Goal: Information Seeking & Learning: Find specific fact

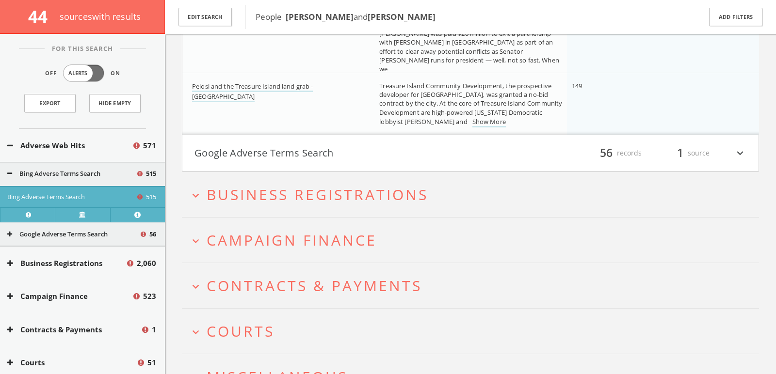
scroll to position [28273, 0]
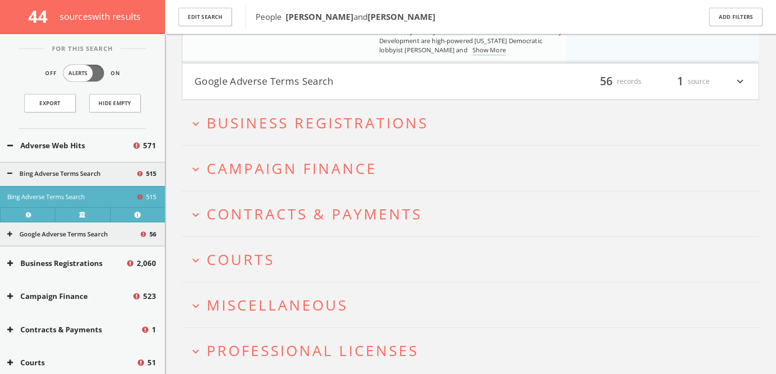
click at [128, 148] on button "Adverse Web Hits" at bounding box center [69, 145] width 125 height 11
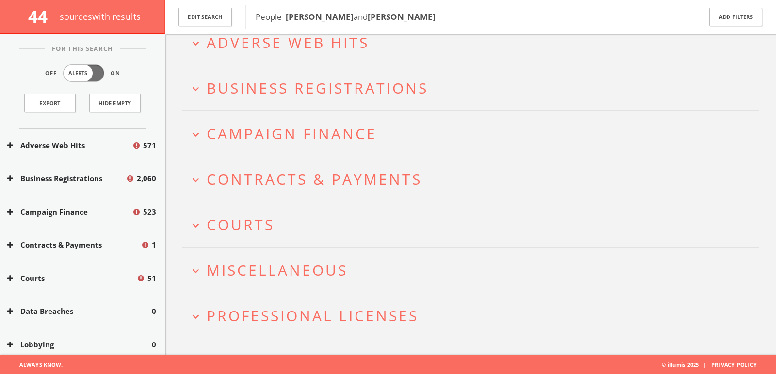
click at [90, 146] on button "Adverse Web Hits" at bounding box center [69, 145] width 125 height 11
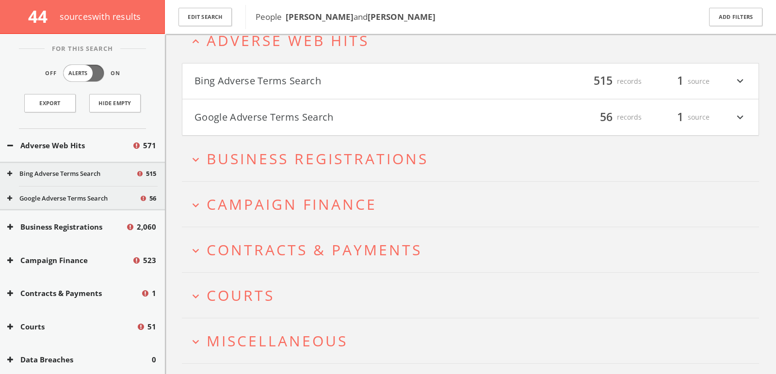
click at [63, 194] on button "Google Adverse Terms Search" at bounding box center [73, 199] width 132 height 10
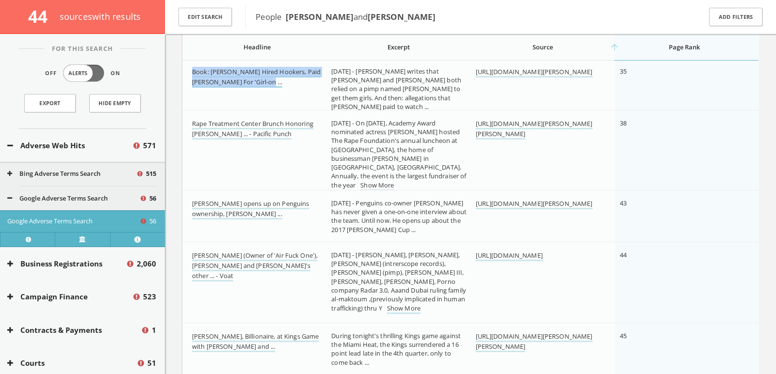
scroll to position [2682, 0]
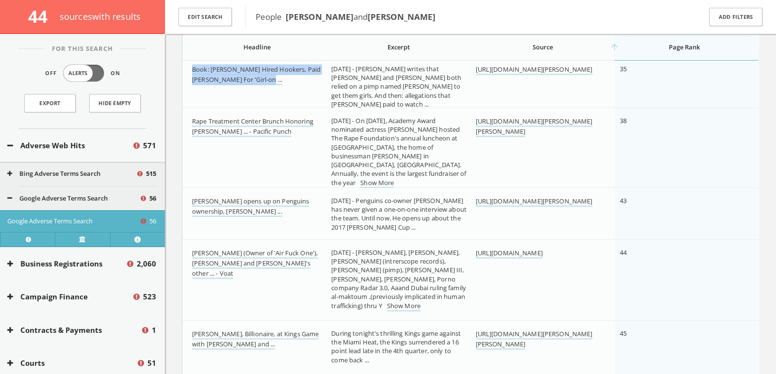
click at [360, 178] on link "Show More" at bounding box center [376, 183] width 33 height 10
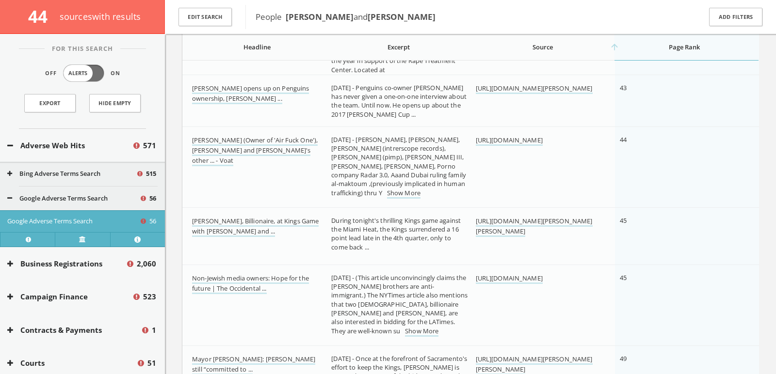
scroll to position [2812, 0]
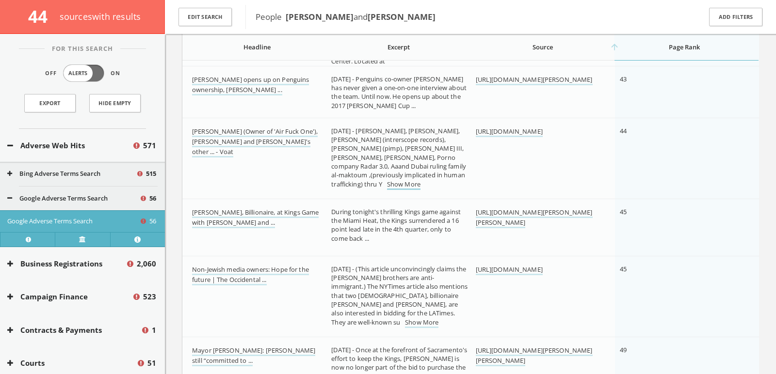
click at [420, 180] on link "Show More" at bounding box center [403, 185] width 33 height 10
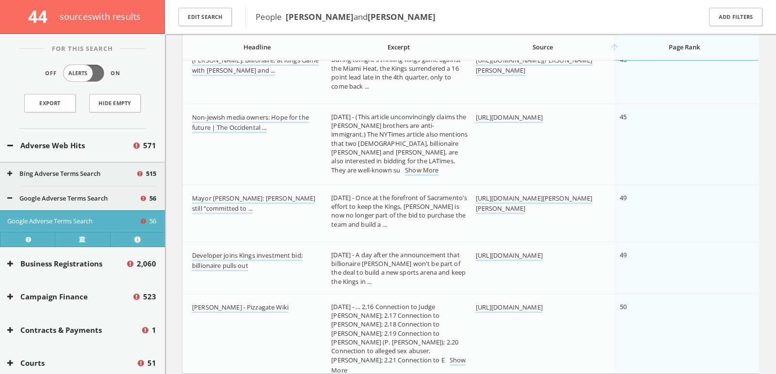
scroll to position [2973, 0]
click at [405, 170] on link "Show More" at bounding box center [421, 170] width 33 height 10
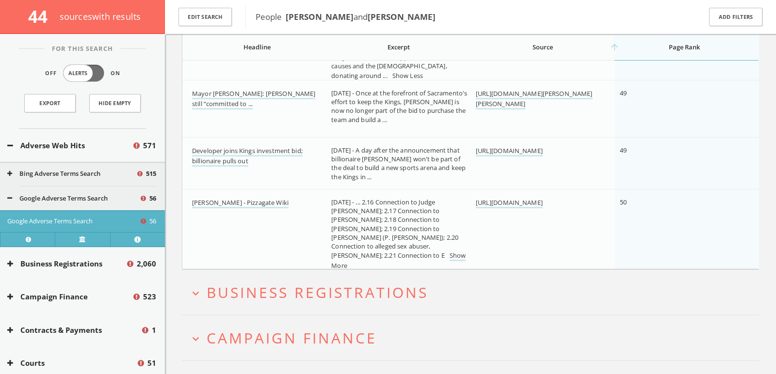
scroll to position [3086, 0]
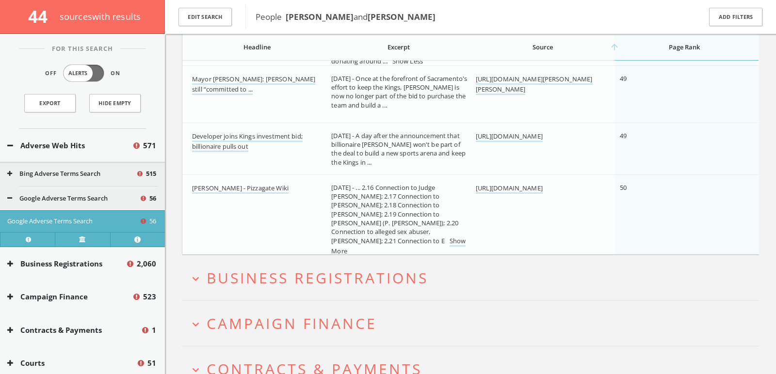
click at [120, 144] on button "Adverse Web Hits" at bounding box center [69, 145] width 125 height 11
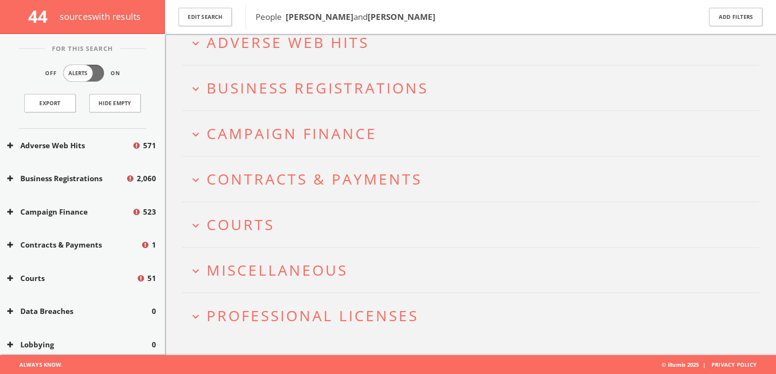
click at [96, 207] on button "Campaign Finance" at bounding box center [69, 212] width 125 height 11
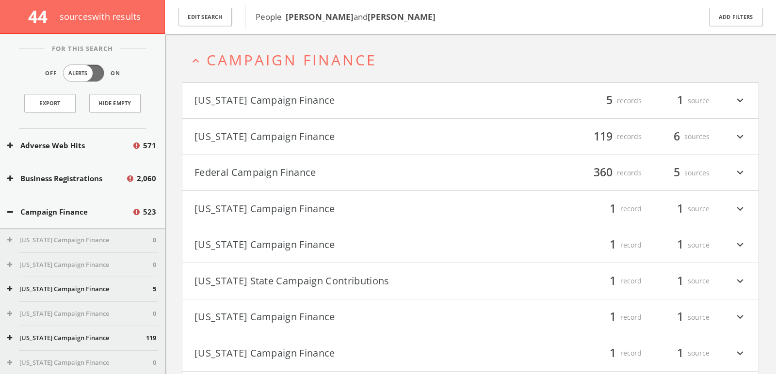
scroll to position [132, 0]
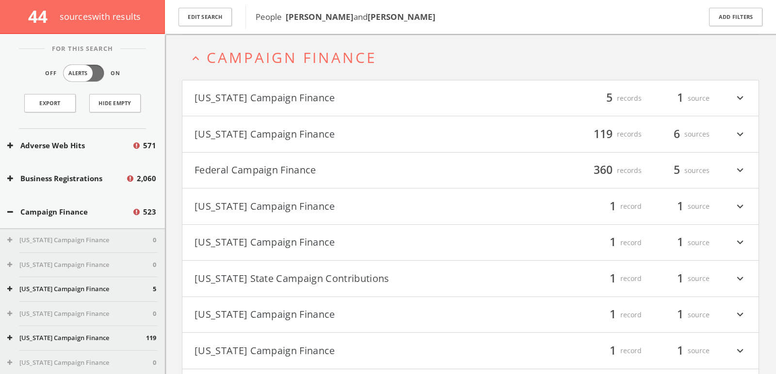
click at [285, 174] on button "Federal Campaign Finance" at bounding box center [332, 170] width 276 height 16
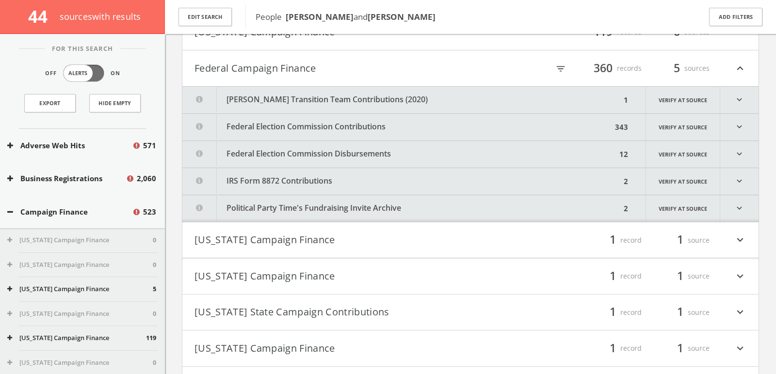
scroll to position [249, 0]
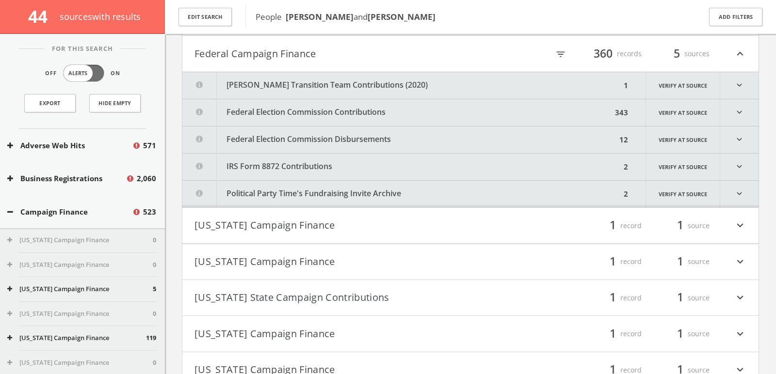
click at [558, 56] on icon "filter_list" at bounding box center [560, 54] width 11 height 11
type input "duke"
click at [353, 55] on button "Federal Campaign Finance" at bounding box center [311, 54] width 234 height 16
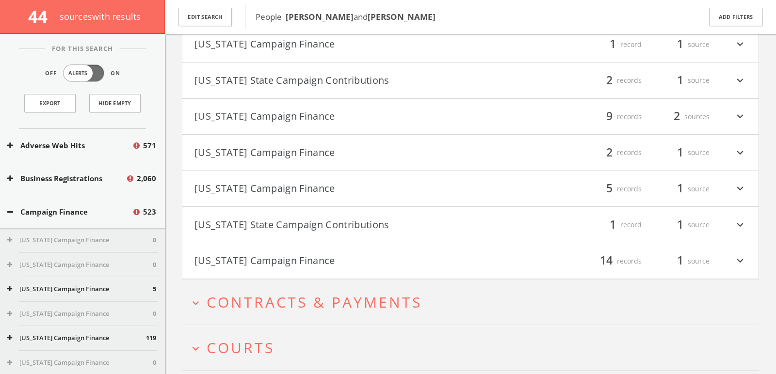
scroll to position [591, 0]
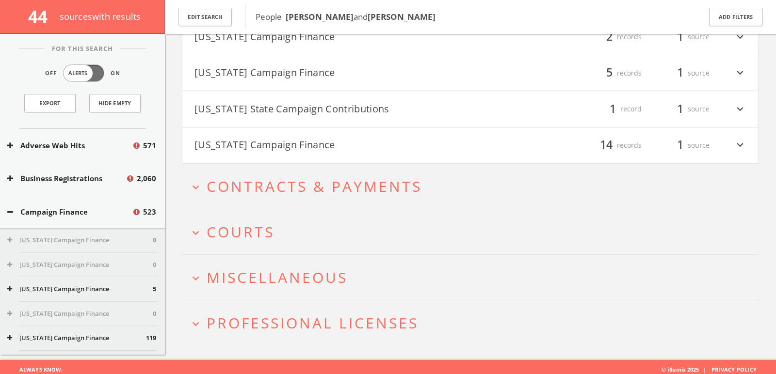
click at [250, 222] on span "Courts" at bounding box center [241, 232] width 68 height 20
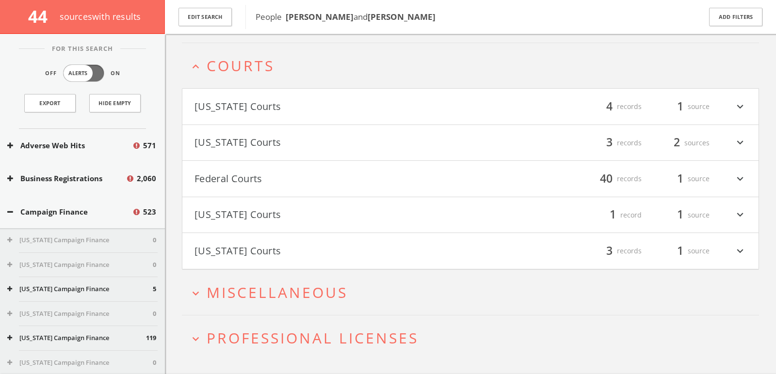
scroll to position [762, 0]
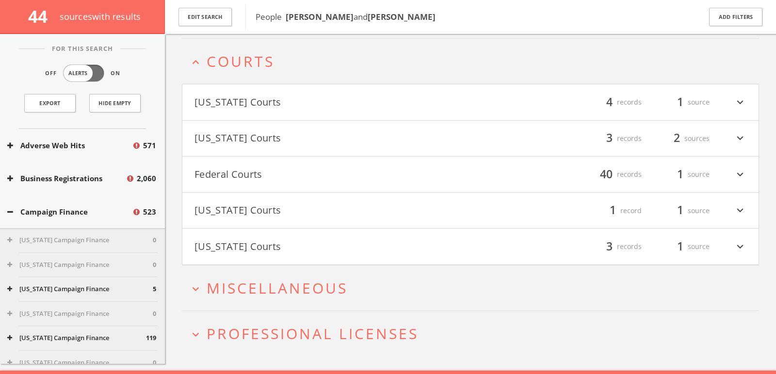
click at [227, 295] on h2 "expand_more Miscellaneous" at bounding box center [470, 288] width 577 height 45
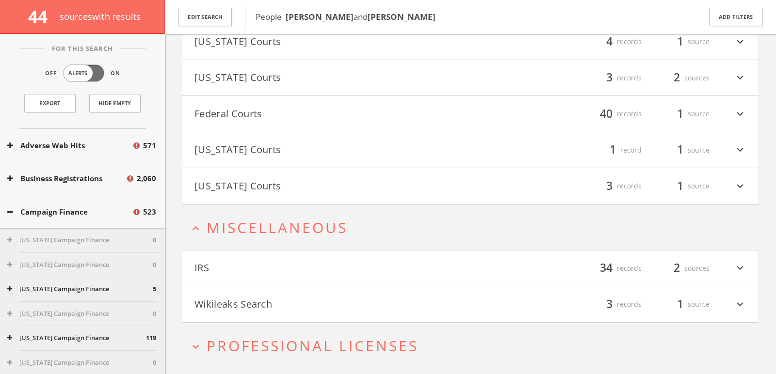
scroll to position [843, 0]
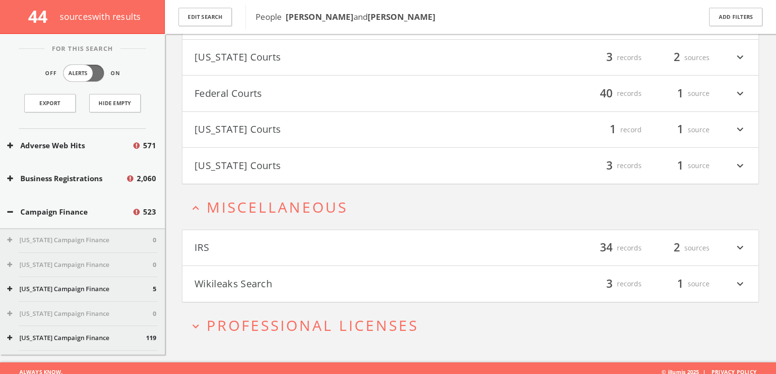
click at [225, 288] on h4 "Wikileaks Search filter_list 3 records 1 source expand_more" at bounding box center [470, 284] width 576 height 36
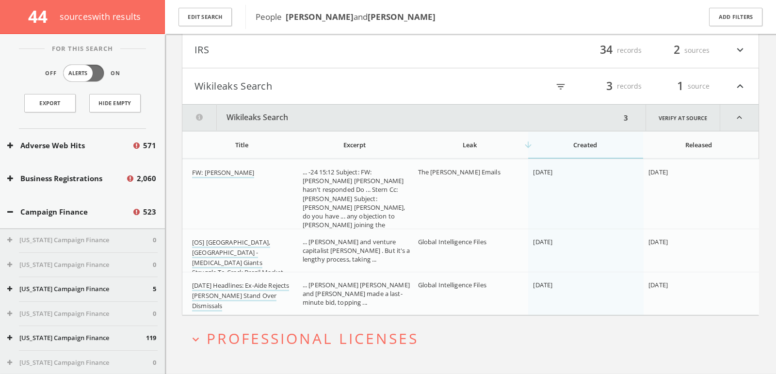
scroll to position [1053, 0]
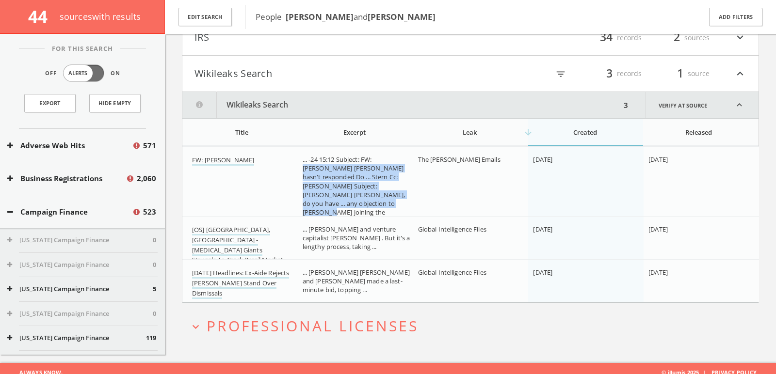
drag, startPoint x: 378, startPoint y: 149, endPoint x: 404, endPoint y: 203, distance: 59.9
click at [404, 203] on td "... -24 15:12 Subject: FW: [PERSON_NAME] [PERSON_NAME] hasn't responded Do ... …" at bounding box center [355, 189] width 115 height 87
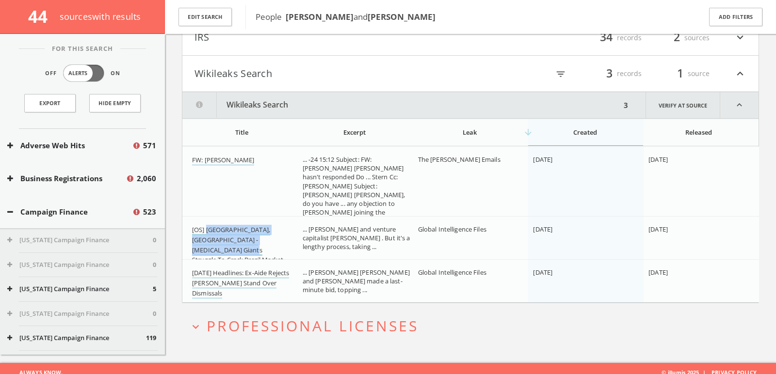
drag, startPoint x: 292, startPoint y: 235, endPoint x: 208, endPoint y: 224, distance: 85.5
click at [208, 225] on div "[OS] [GEOGRAPHIC_DATA], [GEOGRAPHIC_DATA] - [MEDICAL_DATA] Giants Struggle,To C…" at bounding box center [243, 245] width 103 height 40
copy link "US, [GEOGRAPHIC_DATA] - [MEDICAL_DATA] Giants Struggle,To Crack Brazil Market"
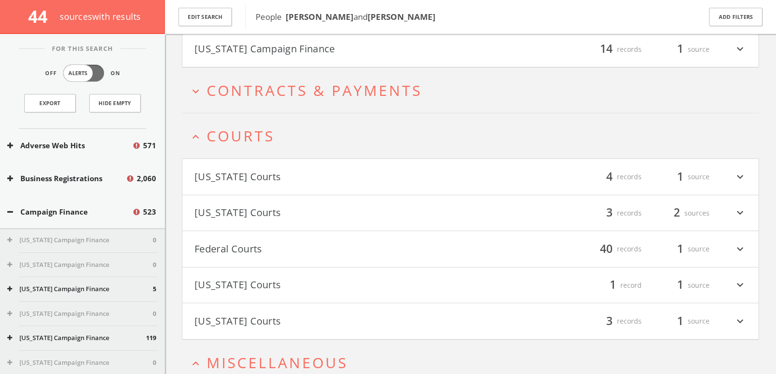
scroll to position [688, 0]
click at [293, 248] on button "Federal Courts" at bounding box center [332, 248] width 276 height 16
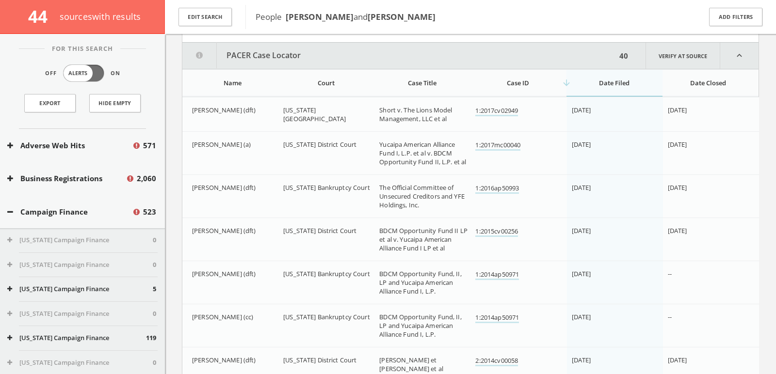
scroll to position [915, 0]
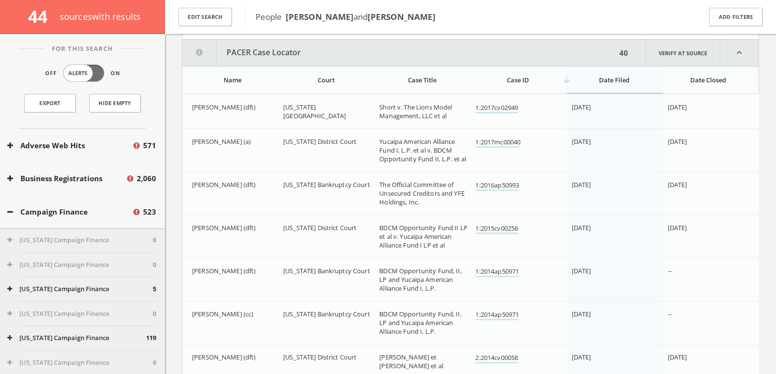
click at [62, 202] on div "Campaign Finance 523" at bounding box center [82, 211] width 165 height 33
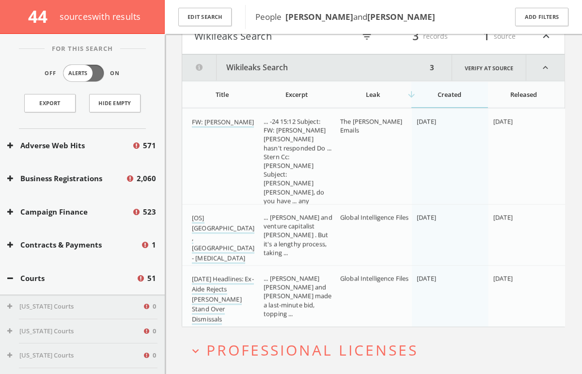
scroll to position [2046, 0]
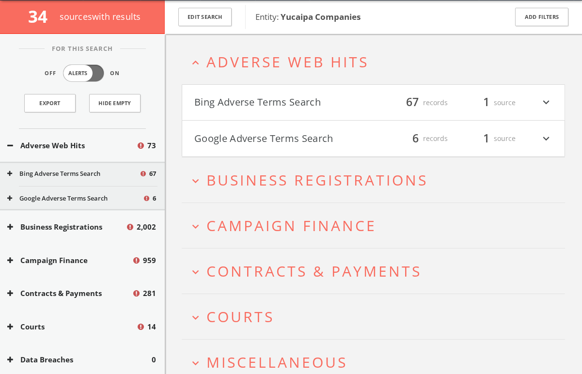
click at [282, 97] on button "Bing Adverse Terms Search" at bounding box center [283, 103] width 179 height 16
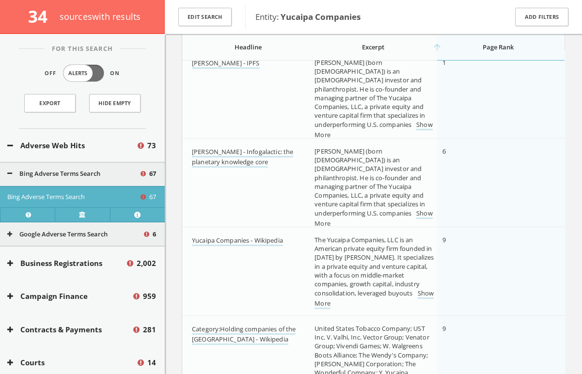
scroll to position [161, 0]
